Goal: Transaction & Acquisition: Obtain resource

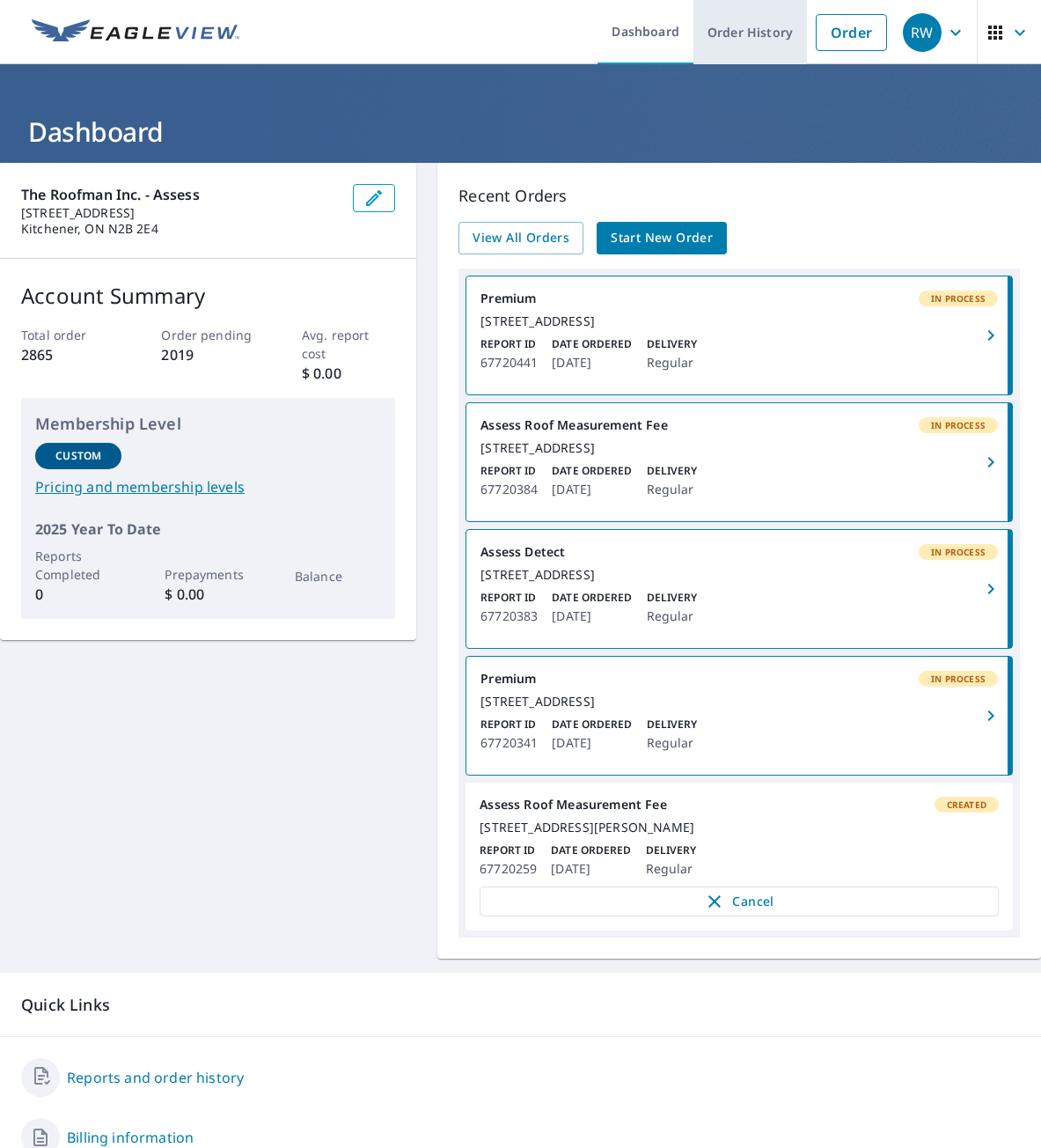
click at [750, 43] on link "Order History" at bounding box center [749, 32] width 113 height 64
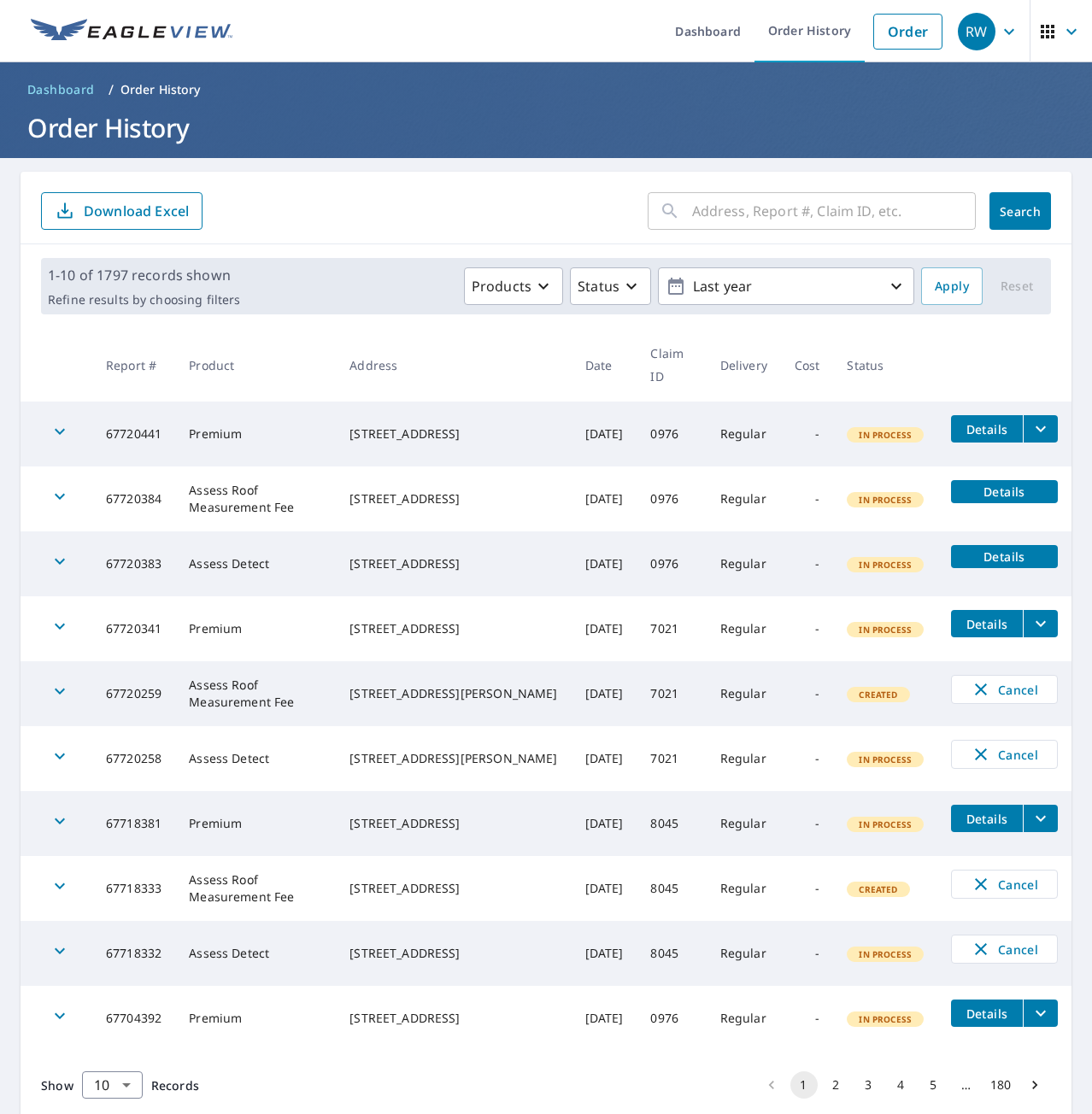
click at [1010, 620] on icon "filesDropdownBtn-67720341" at bounding box center [1040, 623] width 20 height 20
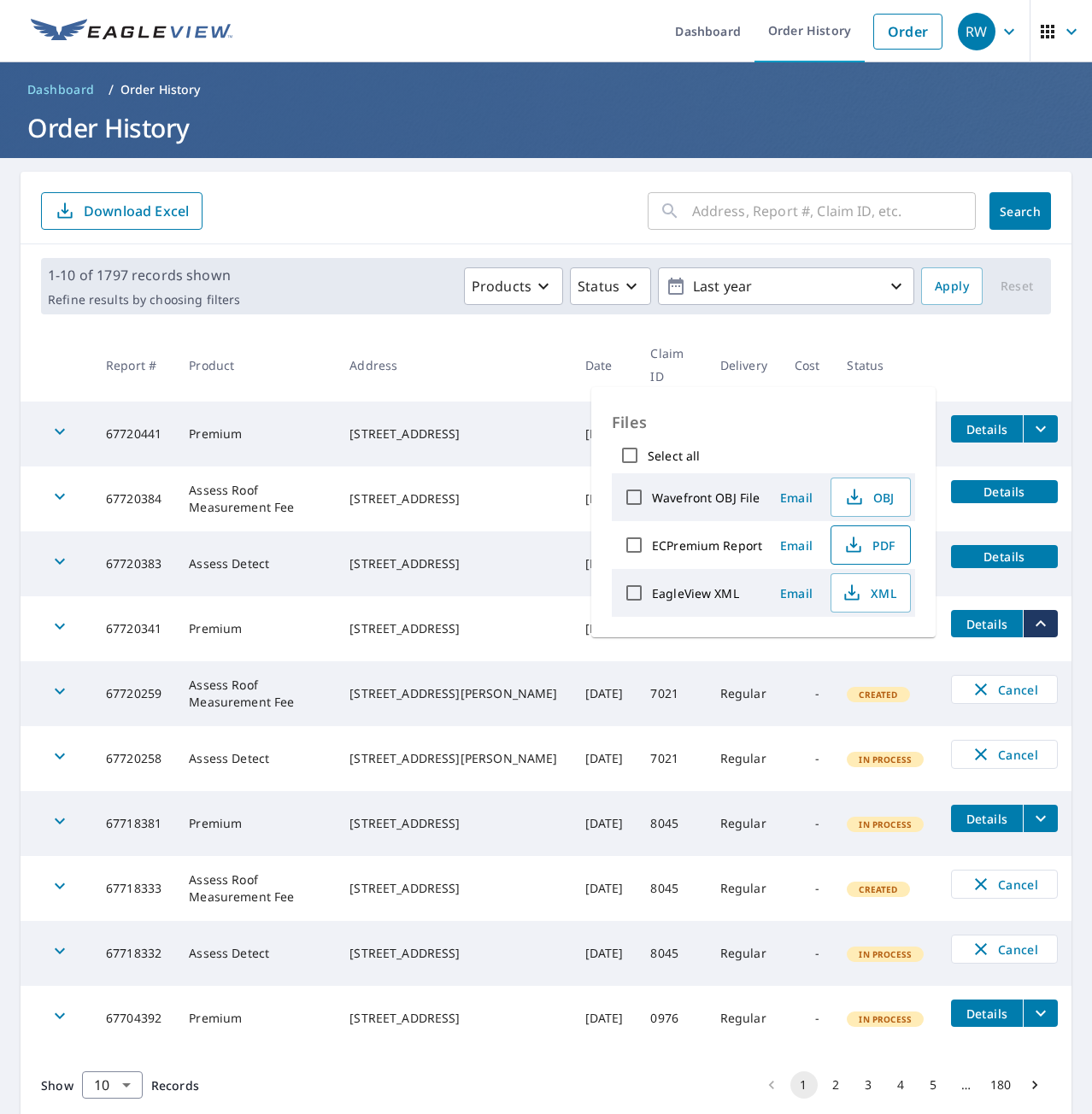
click at [870, 562] on button "PDF" at bounding box center [871, 545] width 80 height 39
click at [471, 184] on div "​ Search Download Excel" at bounding box center [546, 208] width 1051 height 73
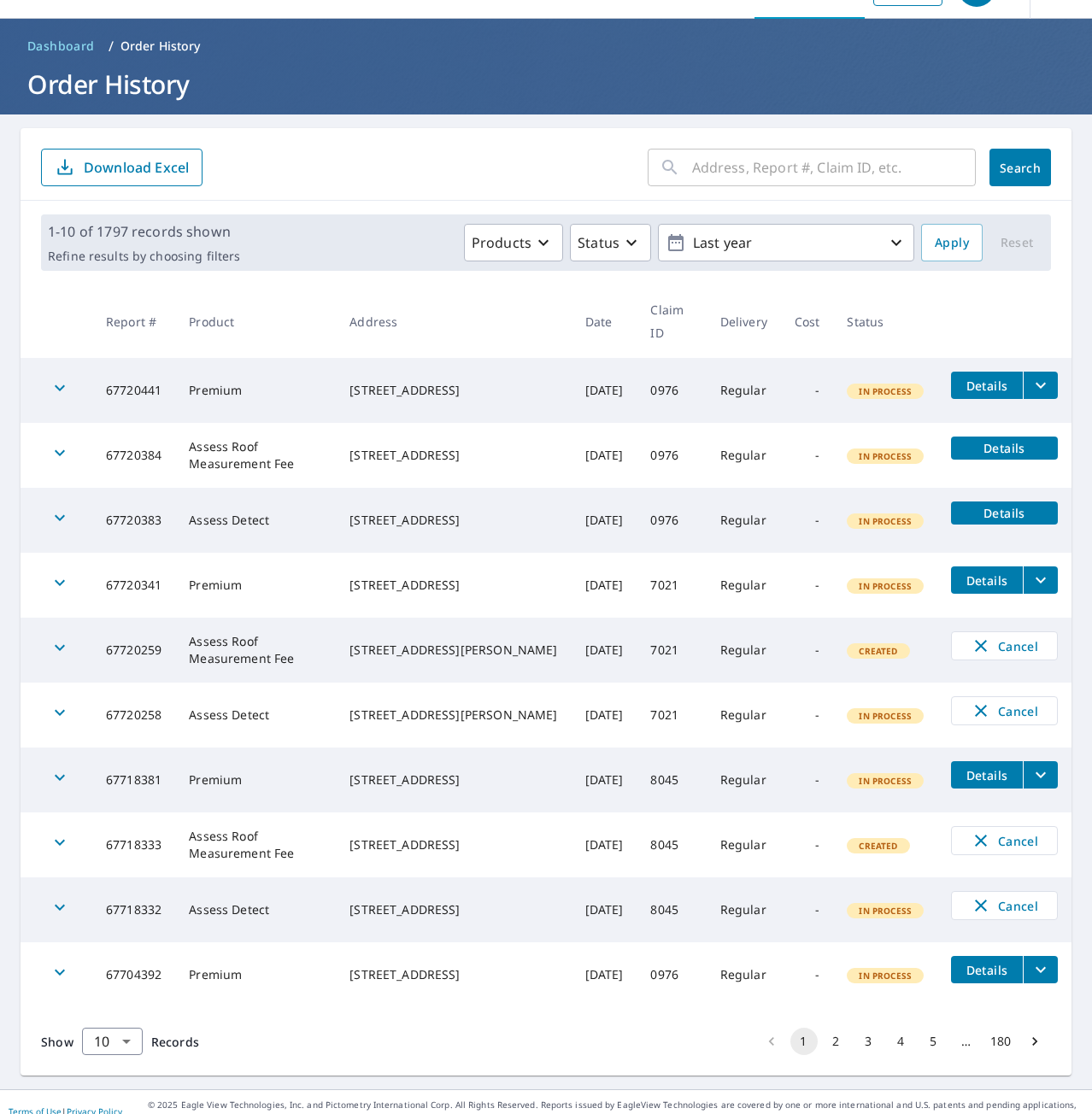
scroll to position [62, 0]
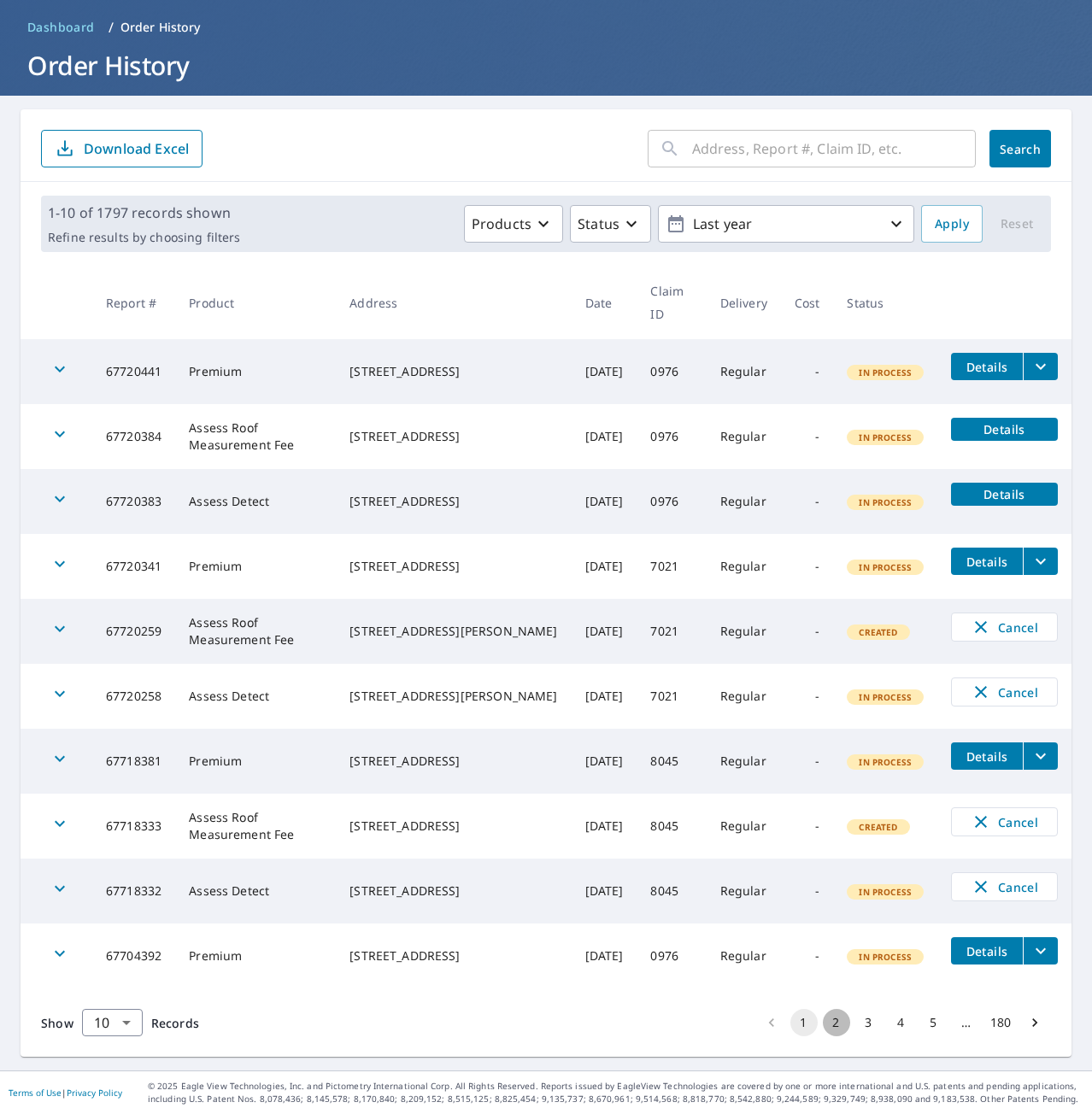
click at [824, 1016] on button "2" at bounding box center [836, 1022] width 28 height 28
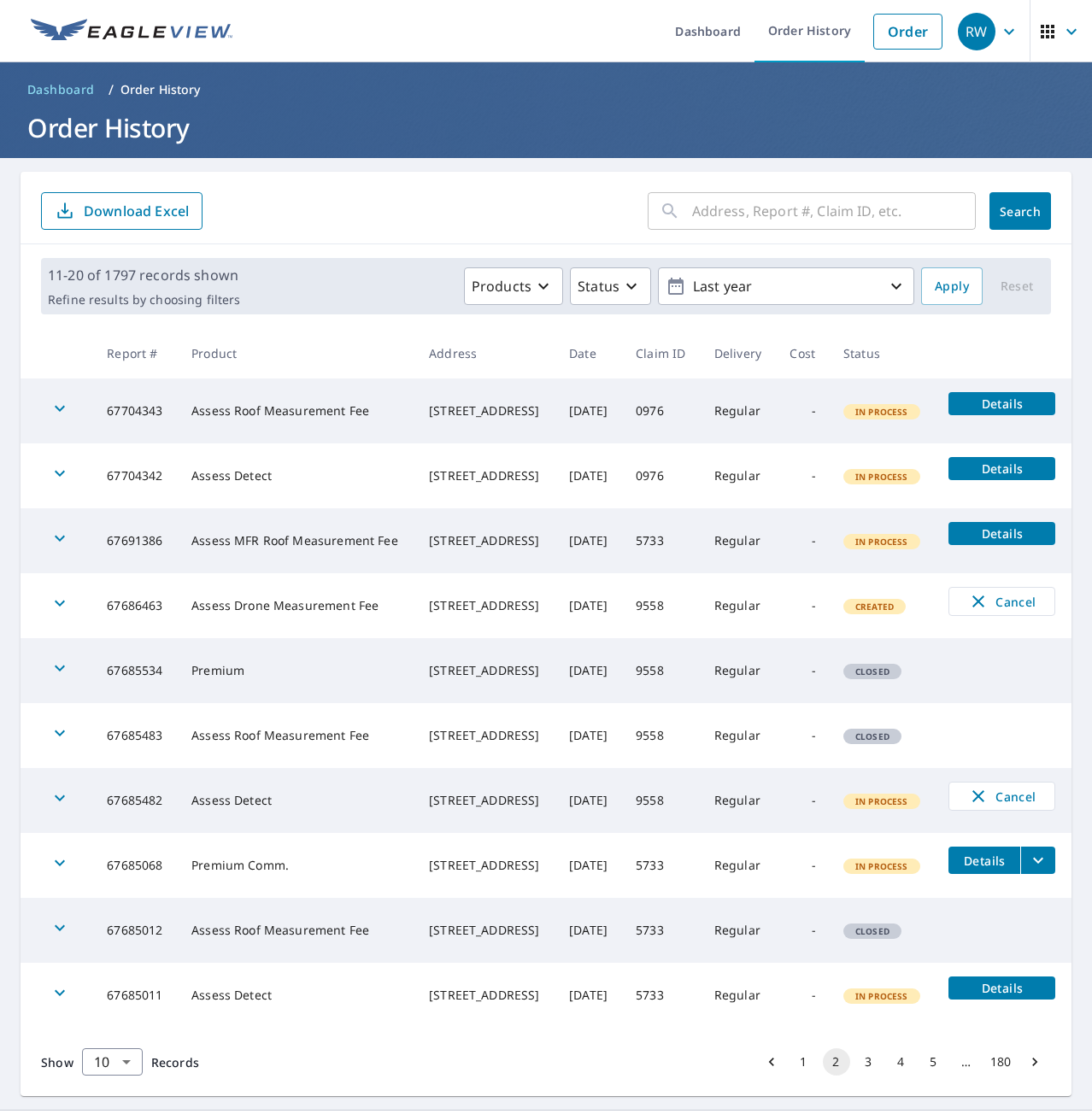
click at [800, 1076] on button "1" at bounding box center [804, 1061] width 28 height 28
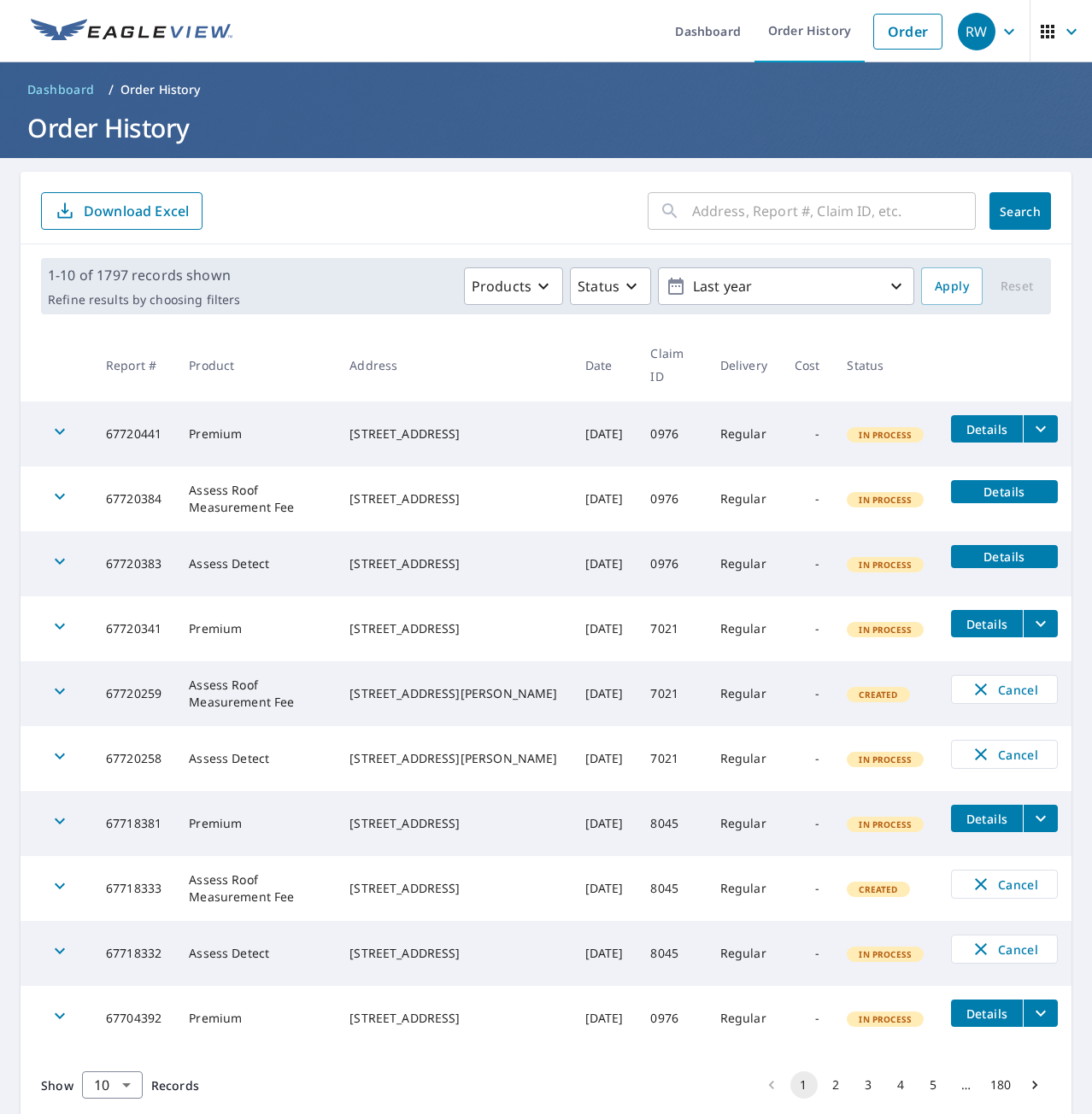
click at [825, 1082] on button "2" at bounding box center [836, 1084] width 28 height 28
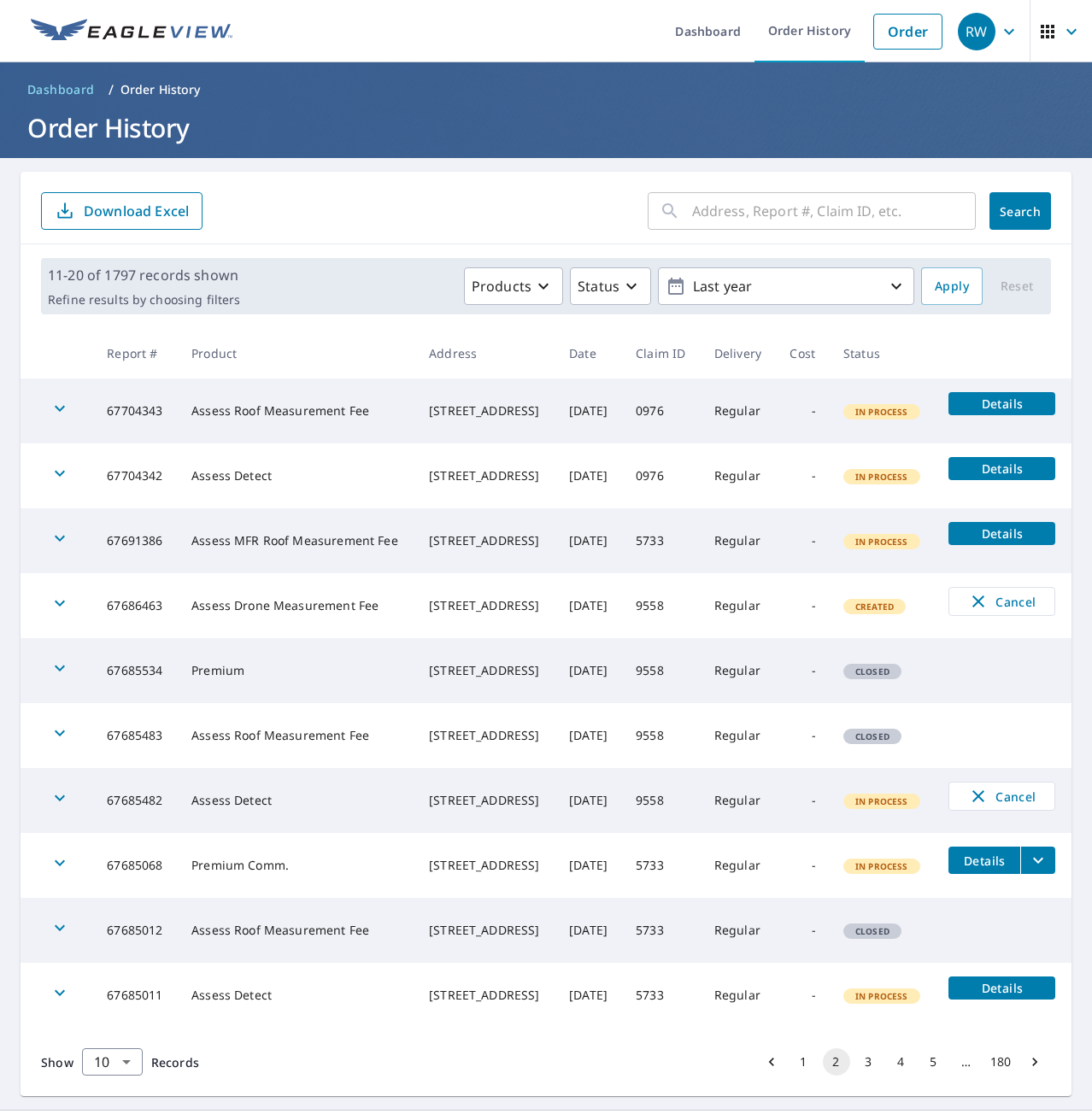
click at [792, 1076] on button "1" at bounding box center [804, 1061] width 28 height 28
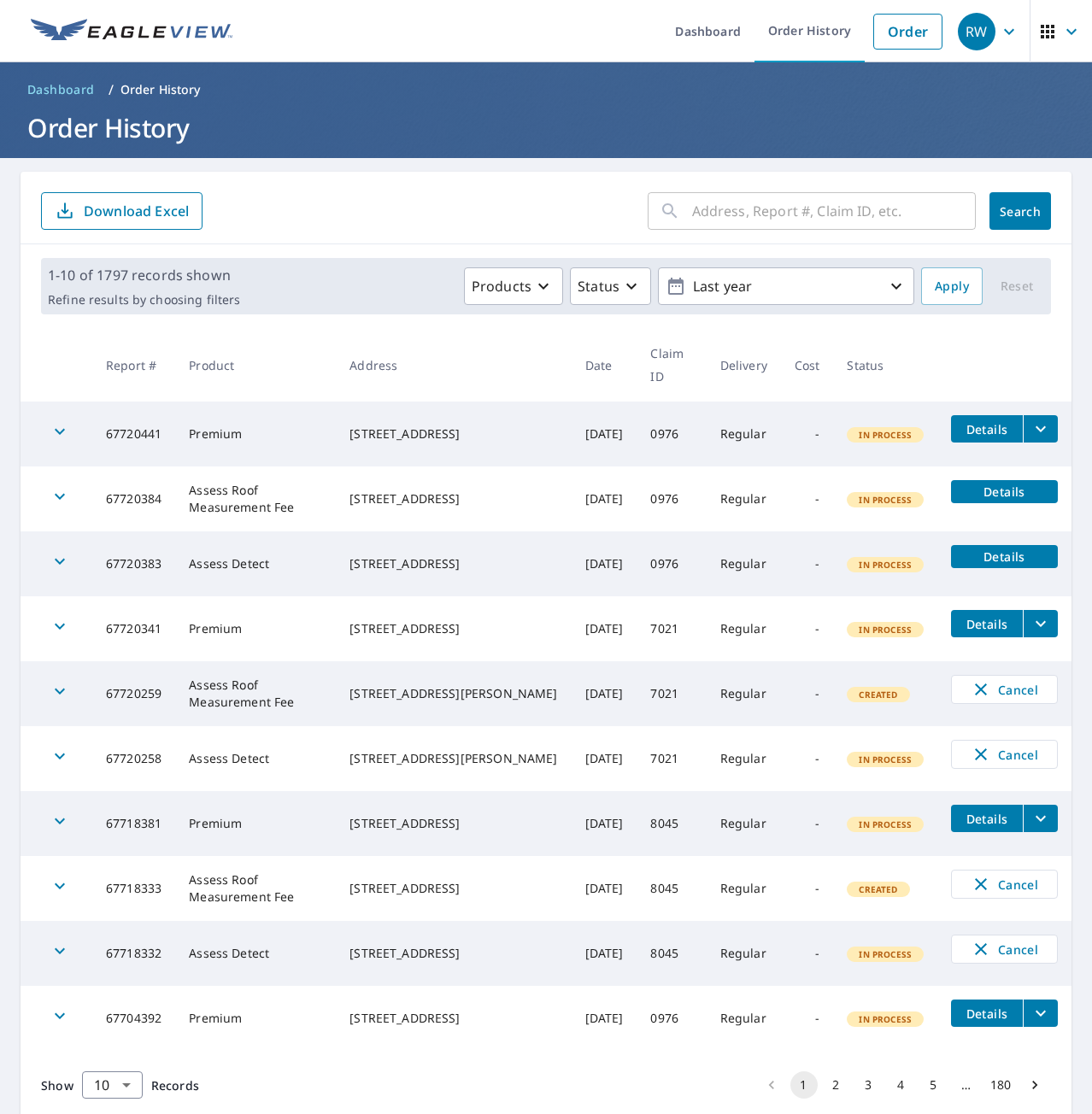
click at [1010, 1012] on icon "filesDropdownBtn-67704392" at bounding box center [1040, 1013] width 20 height 20
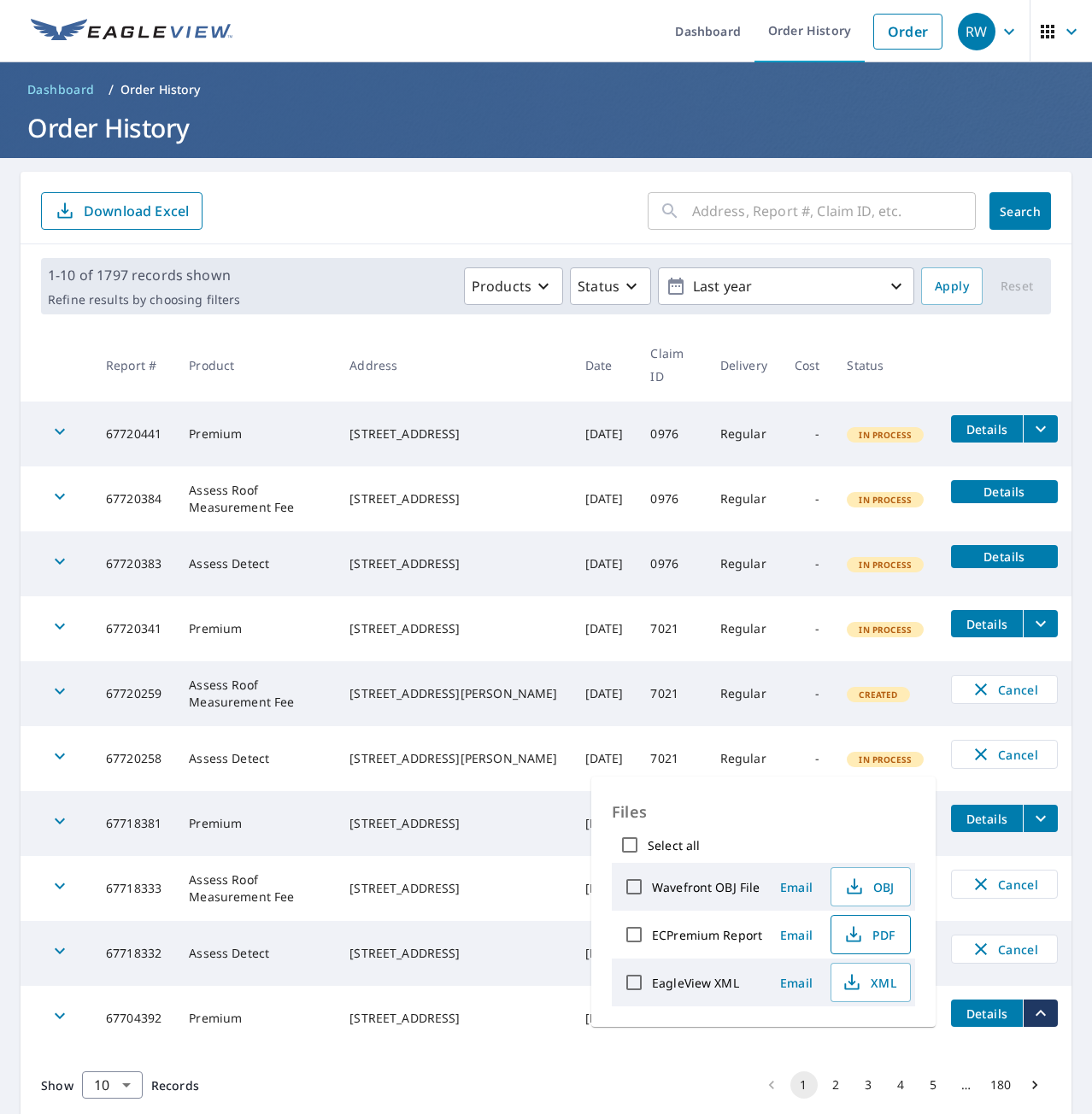
click at [876, 918] on button "PDF" at bounding box center [871, 934] width 80 height 39
